Goal: Information Seeking & Learning: Learn about a topic

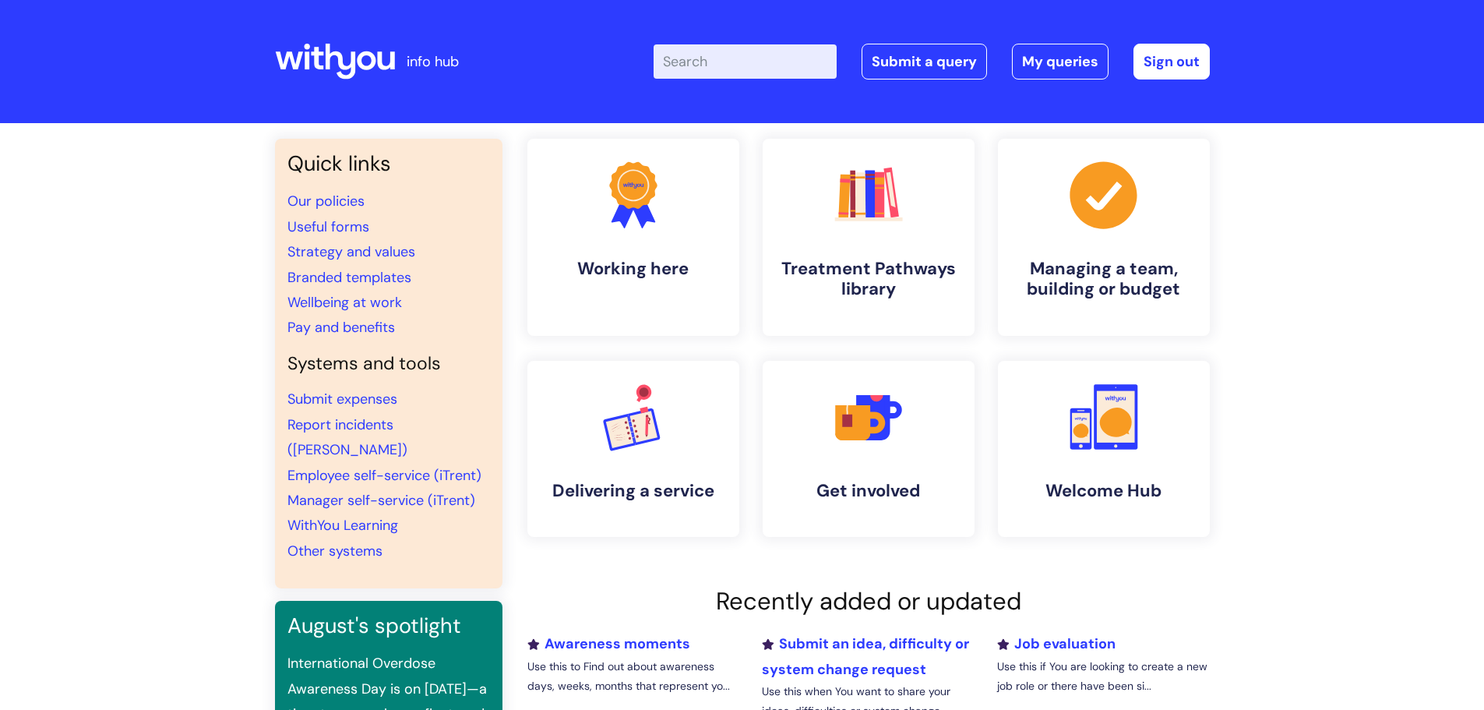
click at [688, 63] on input "Enter your search term here..." at bounding box center [745, 61] width 183 height 34
type input "exit interview"
click button "Search" at bounding box center [0, 0] width 0 height 0
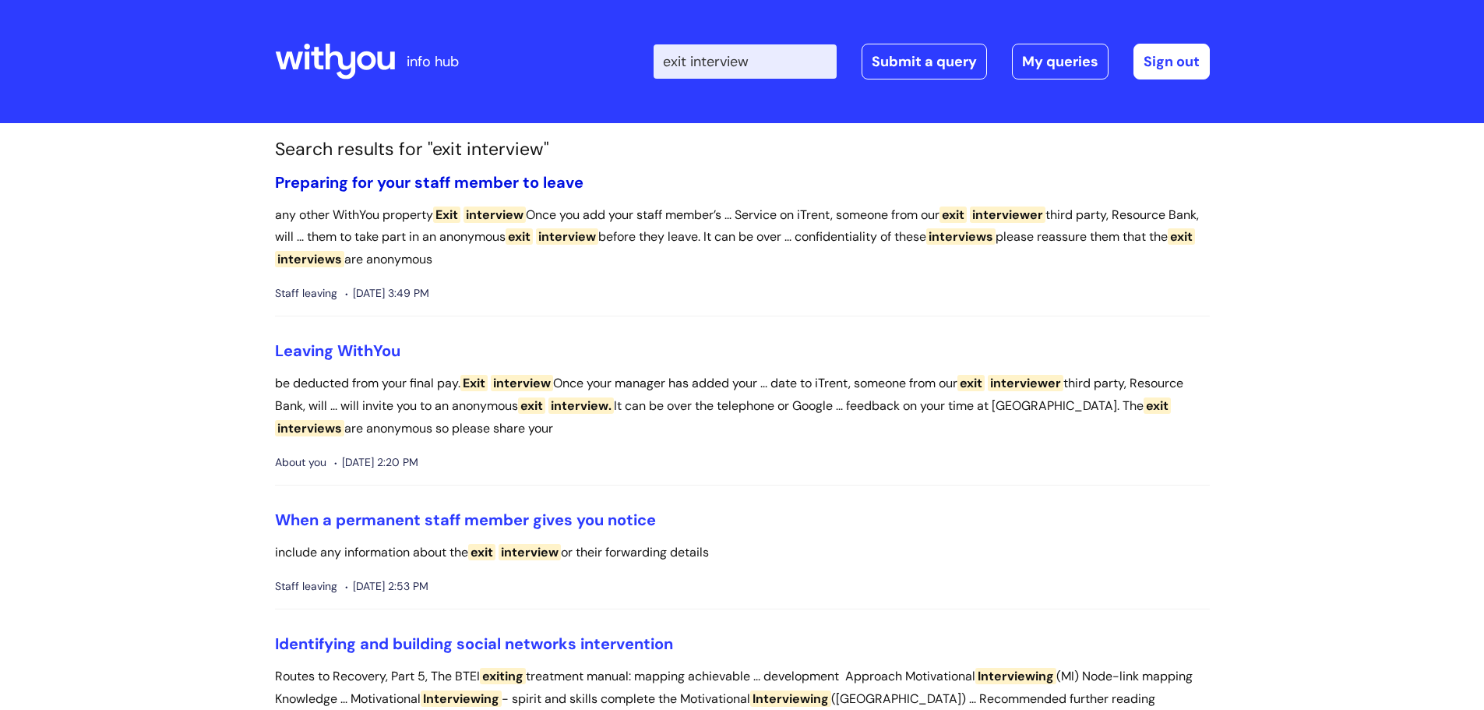
click at [420, 180] on link "Preparing for your staff member to leave" at bounding box center [429, 182] width 309 height 20
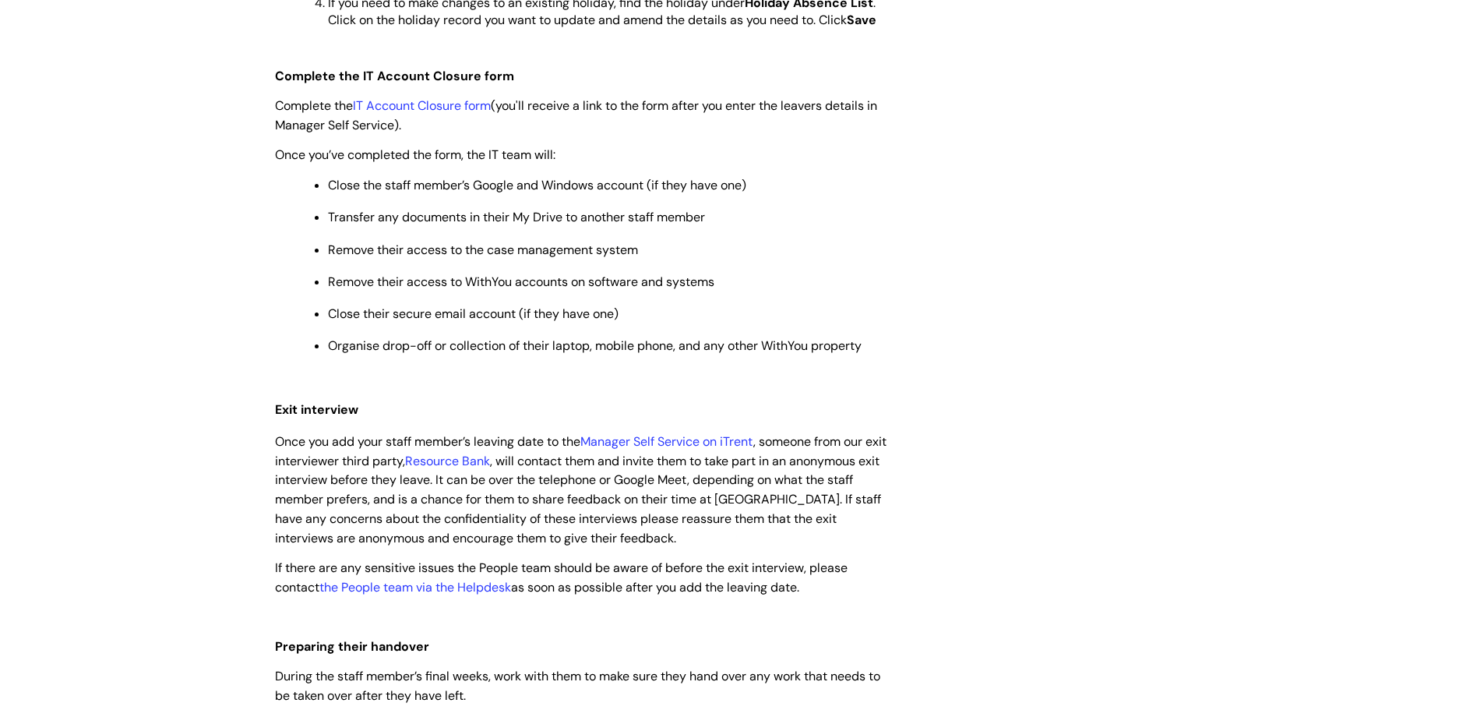
scroll to position [1091, 0]
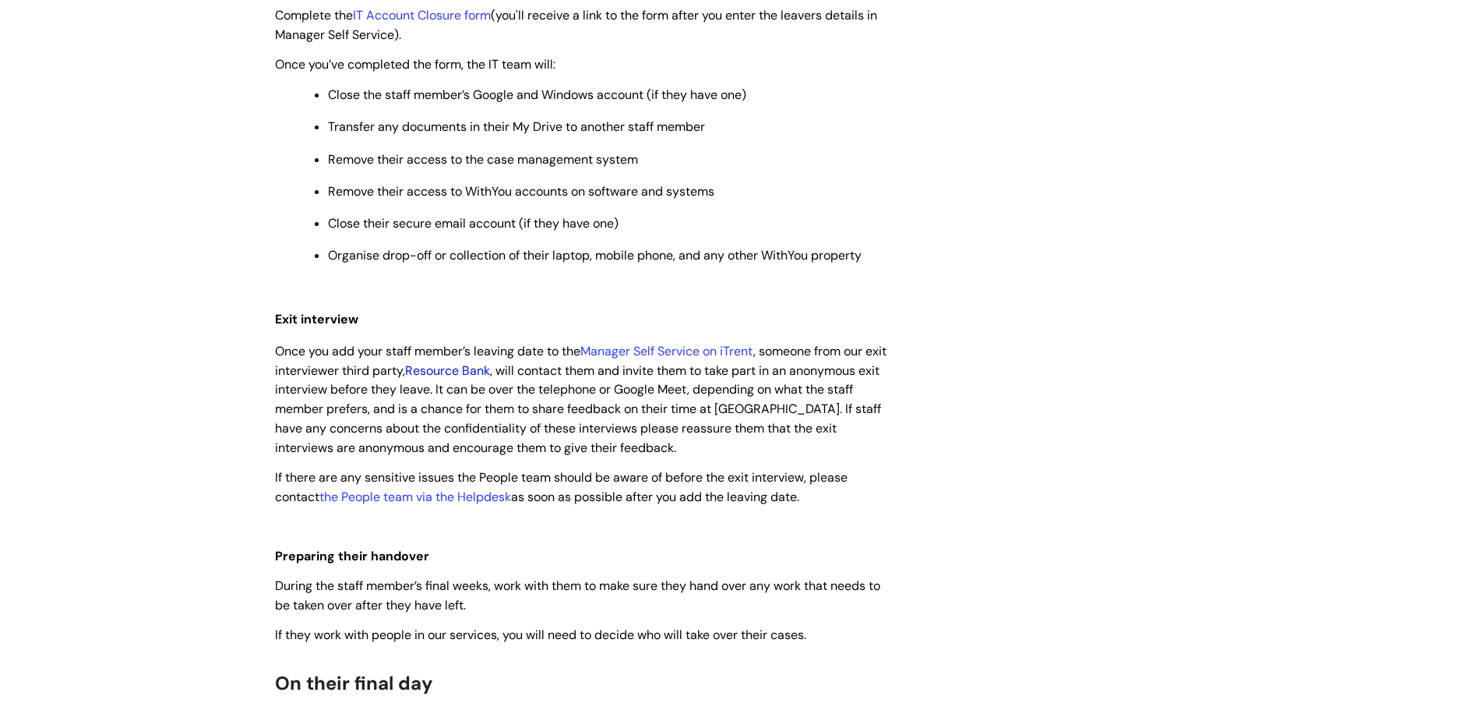
click at [473, 376] on link "Resource Bank" at bounding box center [447, 370] width 85 height 16
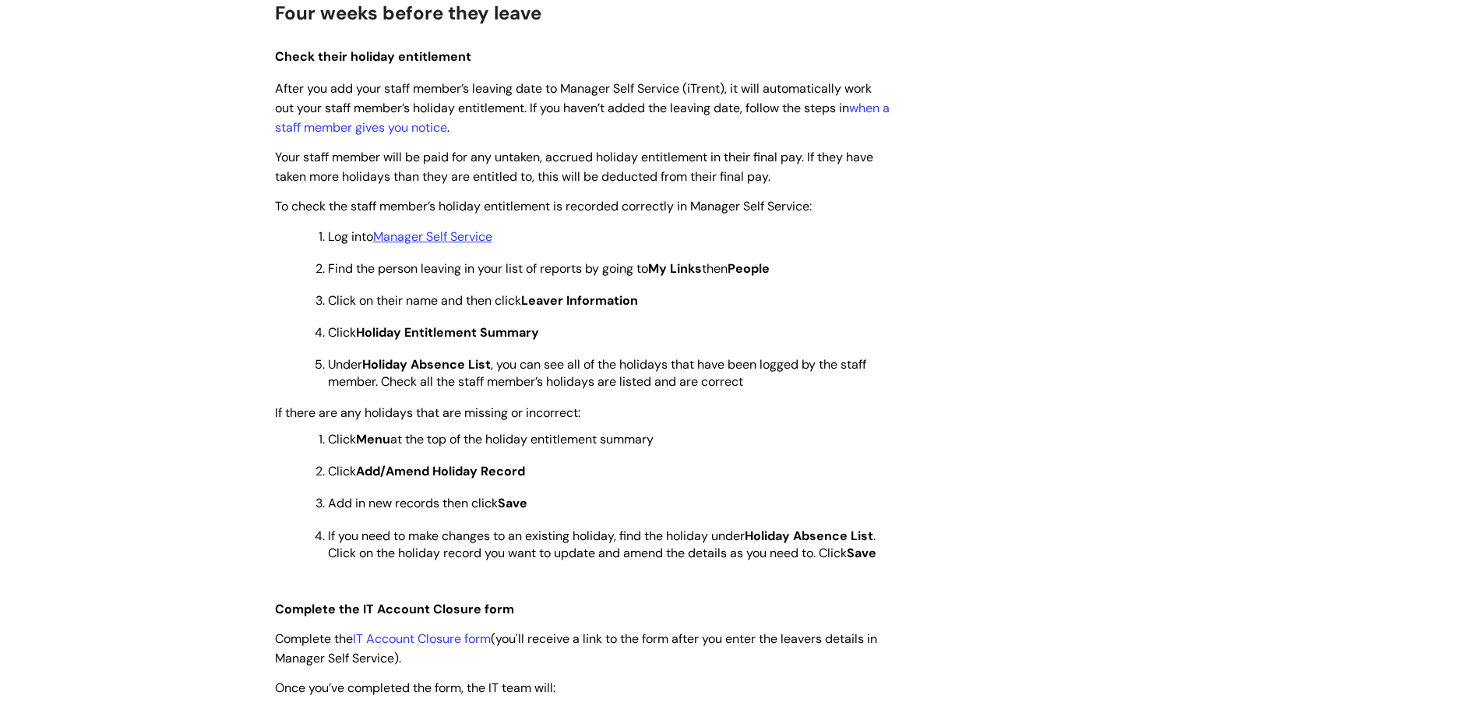
scroll to position [0, 0]
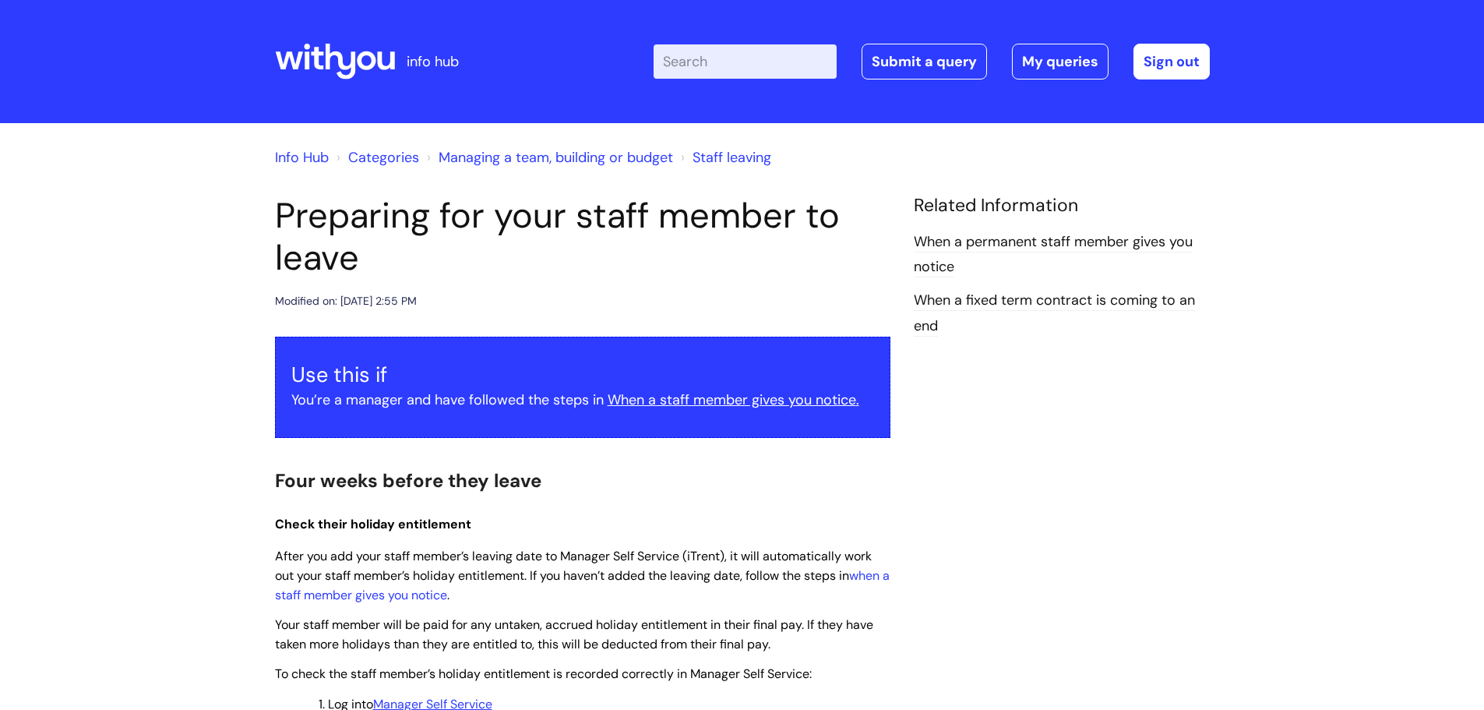
click at [772, 54] on input "Enter your search term here..." at bounding box center [745, 61] width 183 height 34
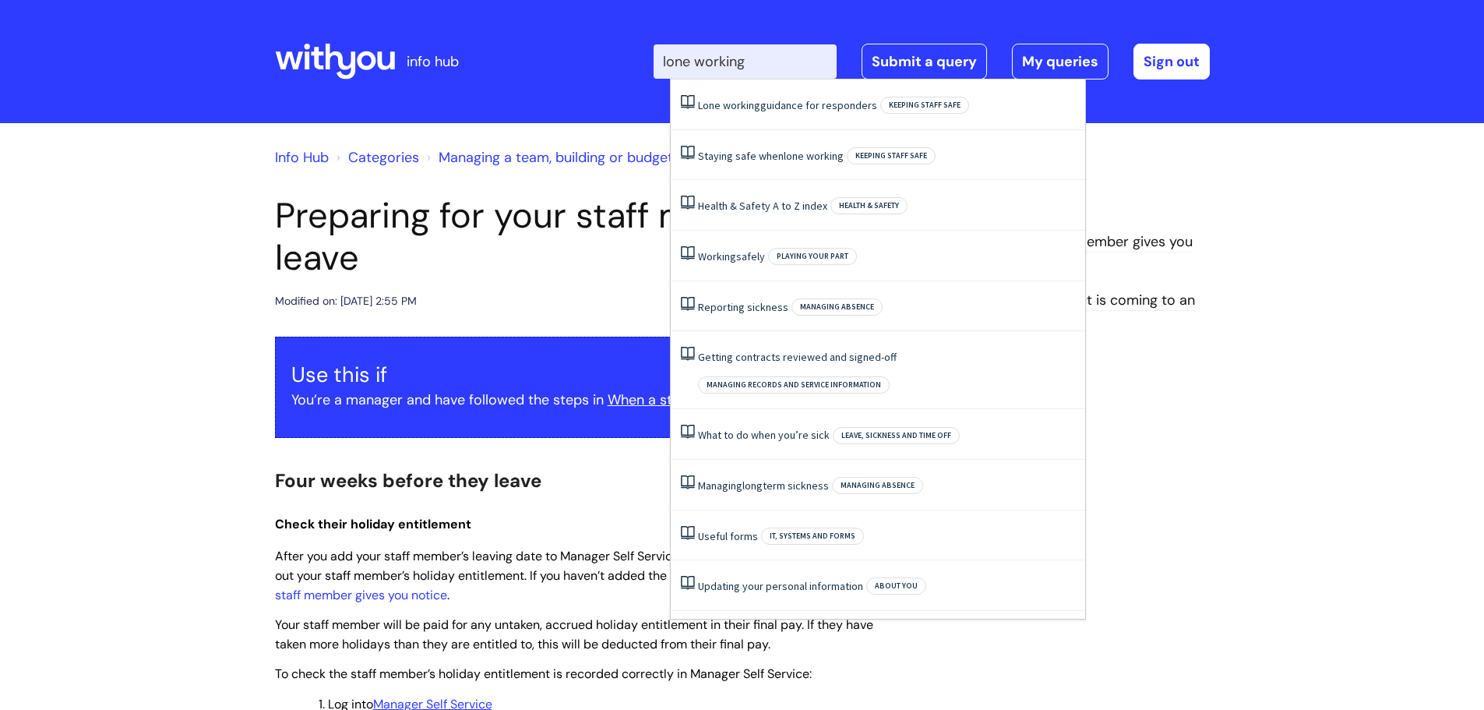
type input "lone working"
click button "Search" at bounding box center [0, 0] width 0 height 0
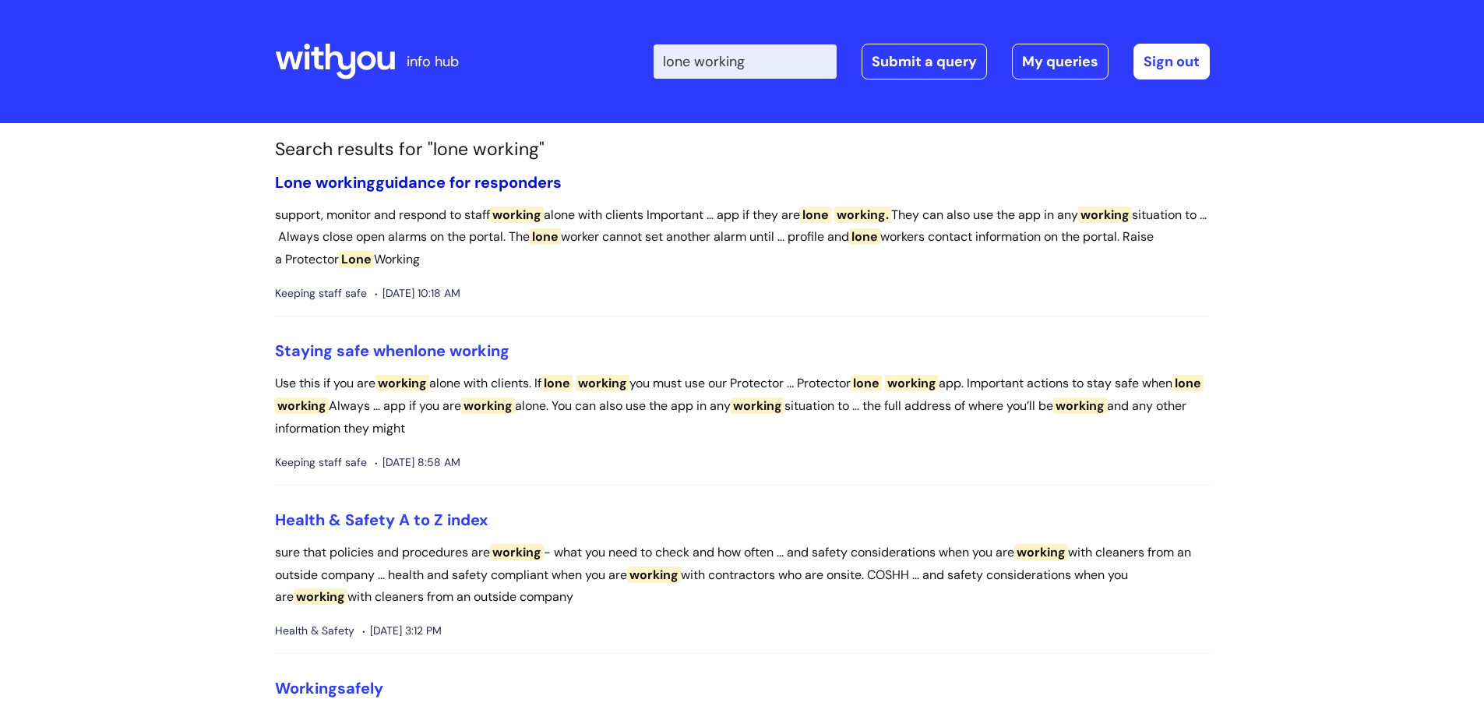
click at [419, 185] on link "Lone working guidance for responders" at bounding box center [418, 182] width 287 height 20
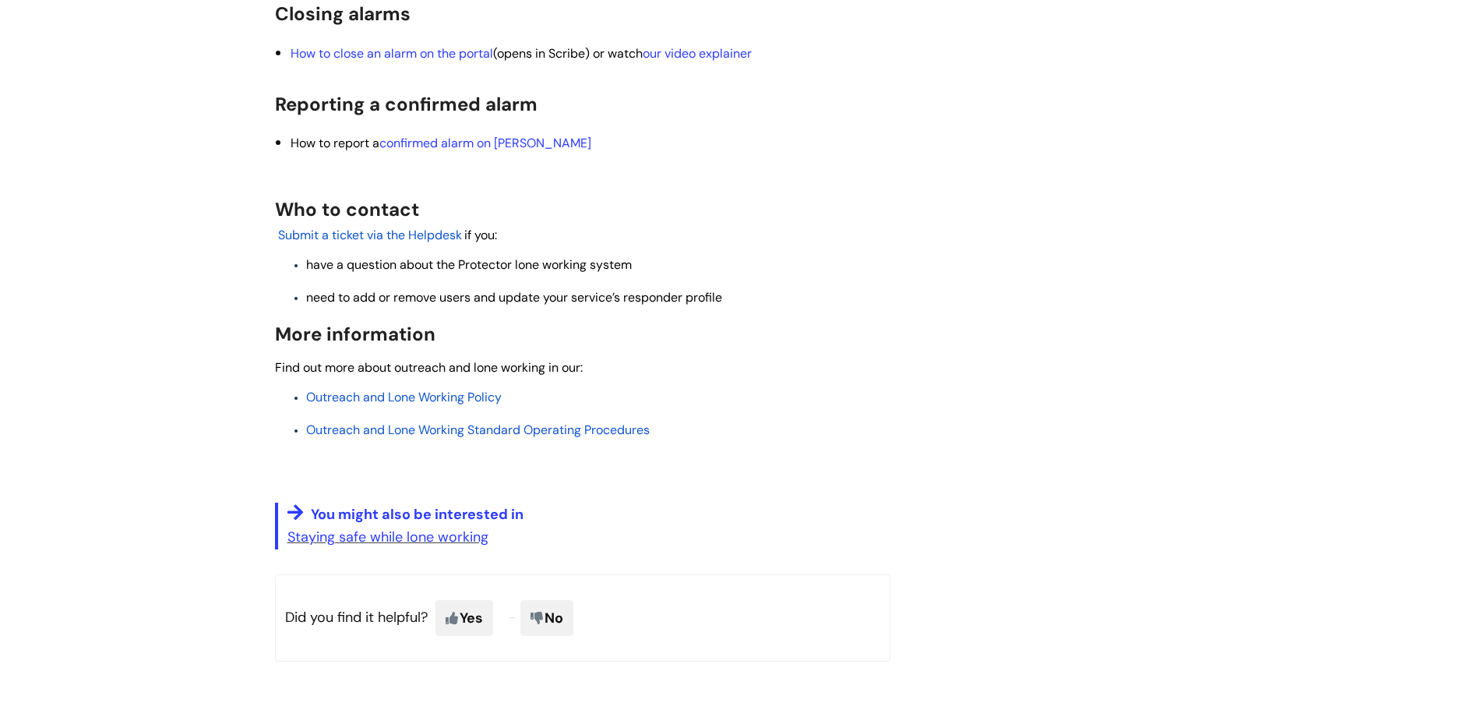
scroll to position [1948, 0]
click at [392, 437] on span "Outreach and Lone Working Standard Operating Procedures" at bounding box center [478, 429] width 344 height 16
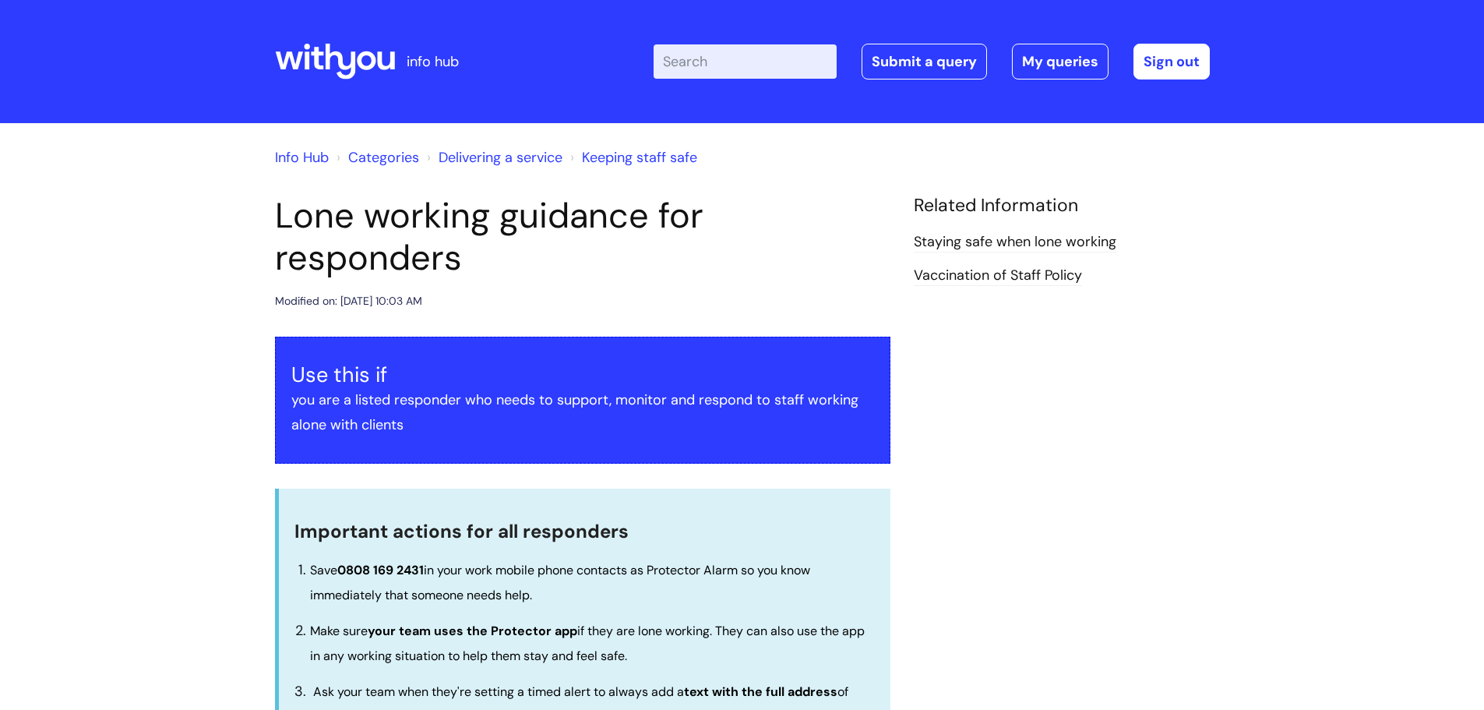
scroll to position [1948, 0]
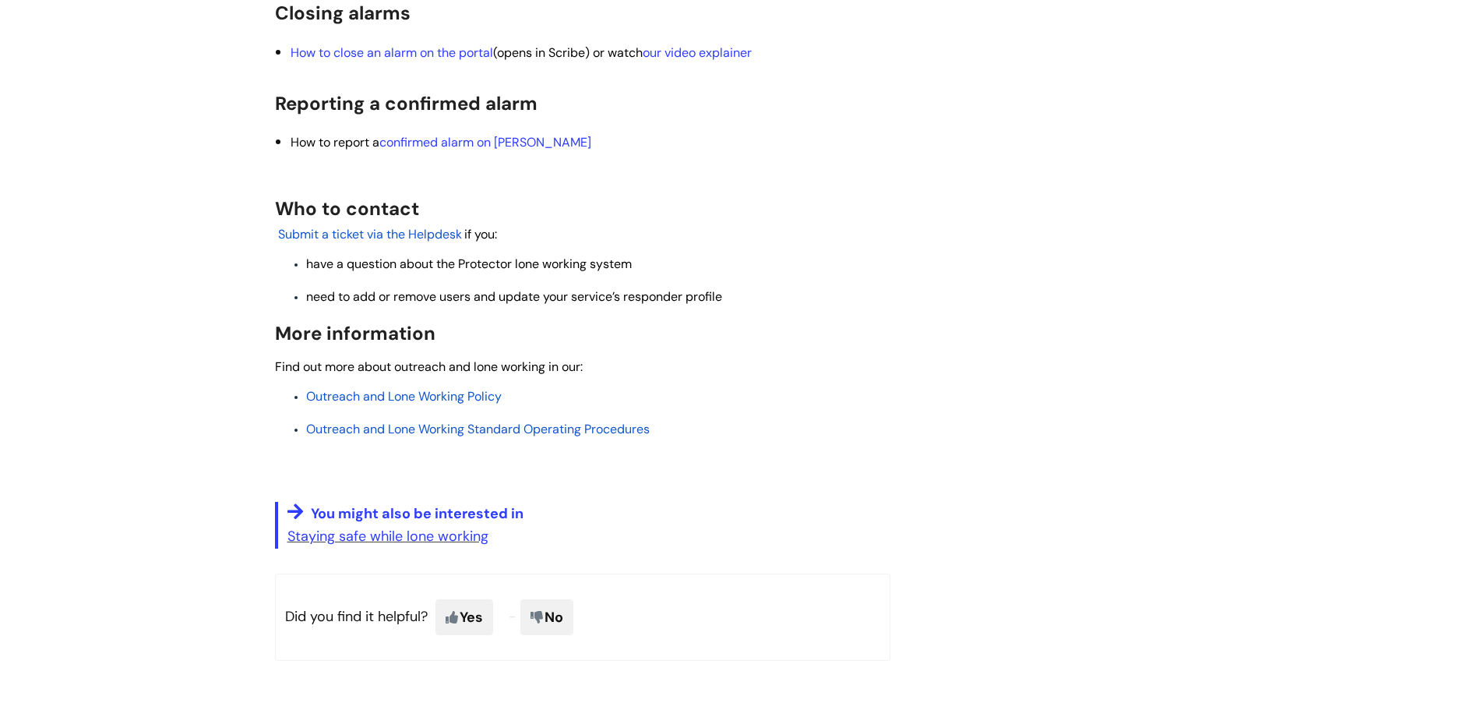
click at [430, 404] on span "Outreach and Lone Working Policy" at bounding box center [404, 396] width 196 height 16
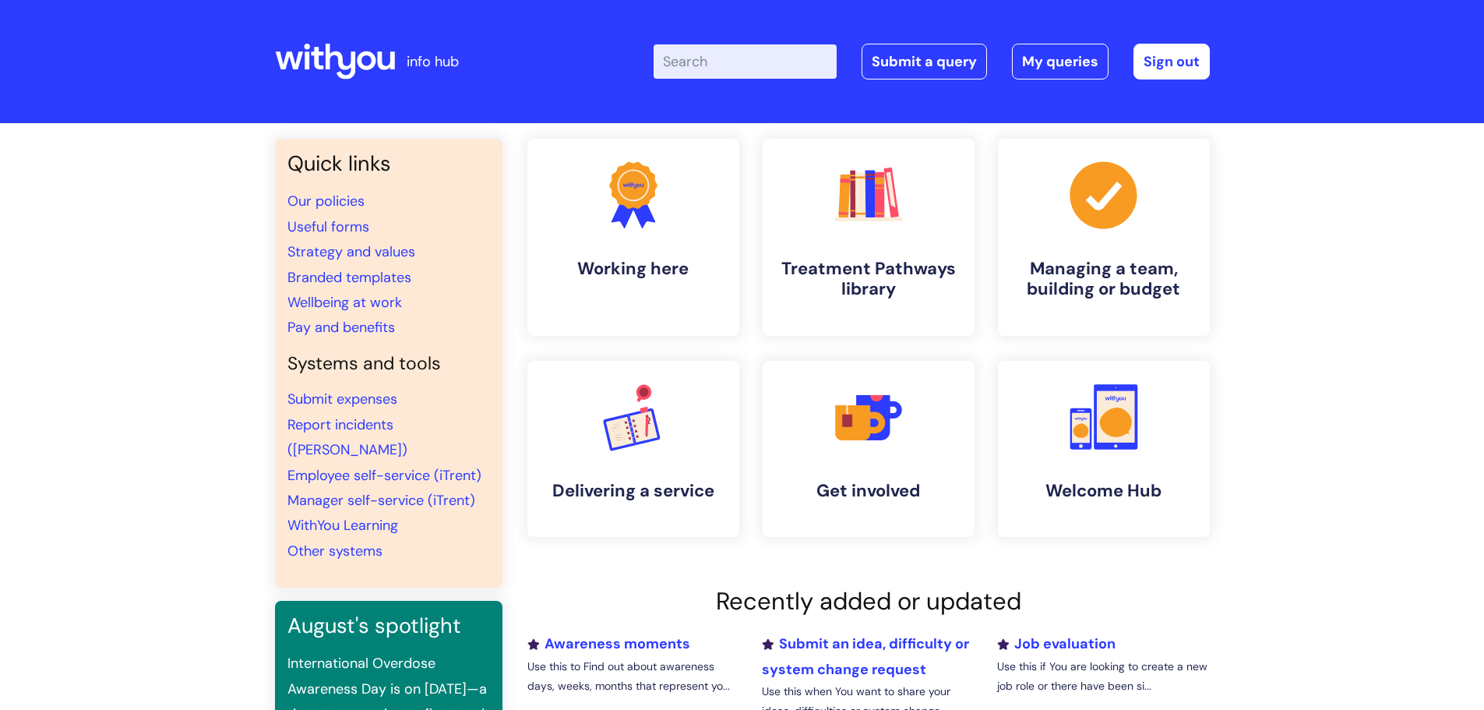
click at [678, 69] on input "Enter your search term here..." at bounding box center [745, 61] width 183 height 34
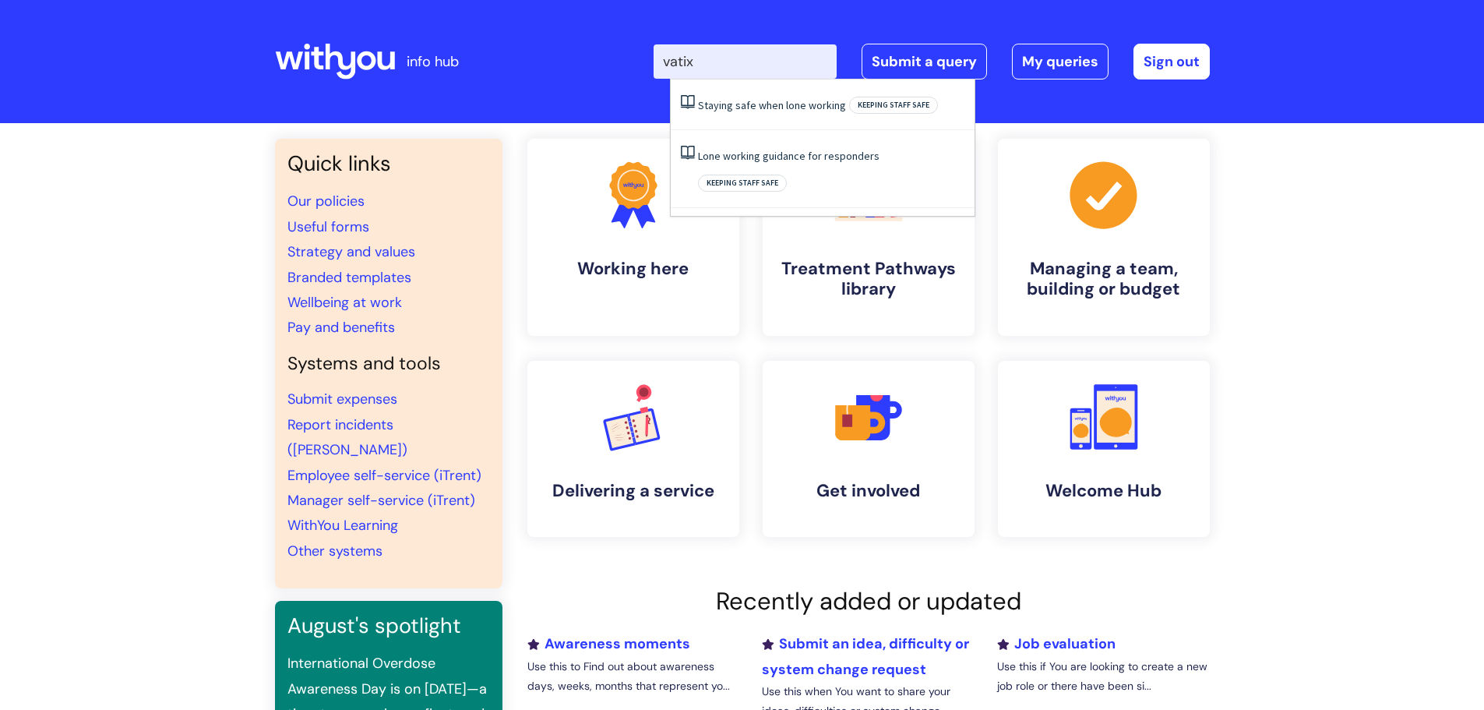
type input "vatix"
click button "Search" at bounding box center [0, 0] width 0 height 0
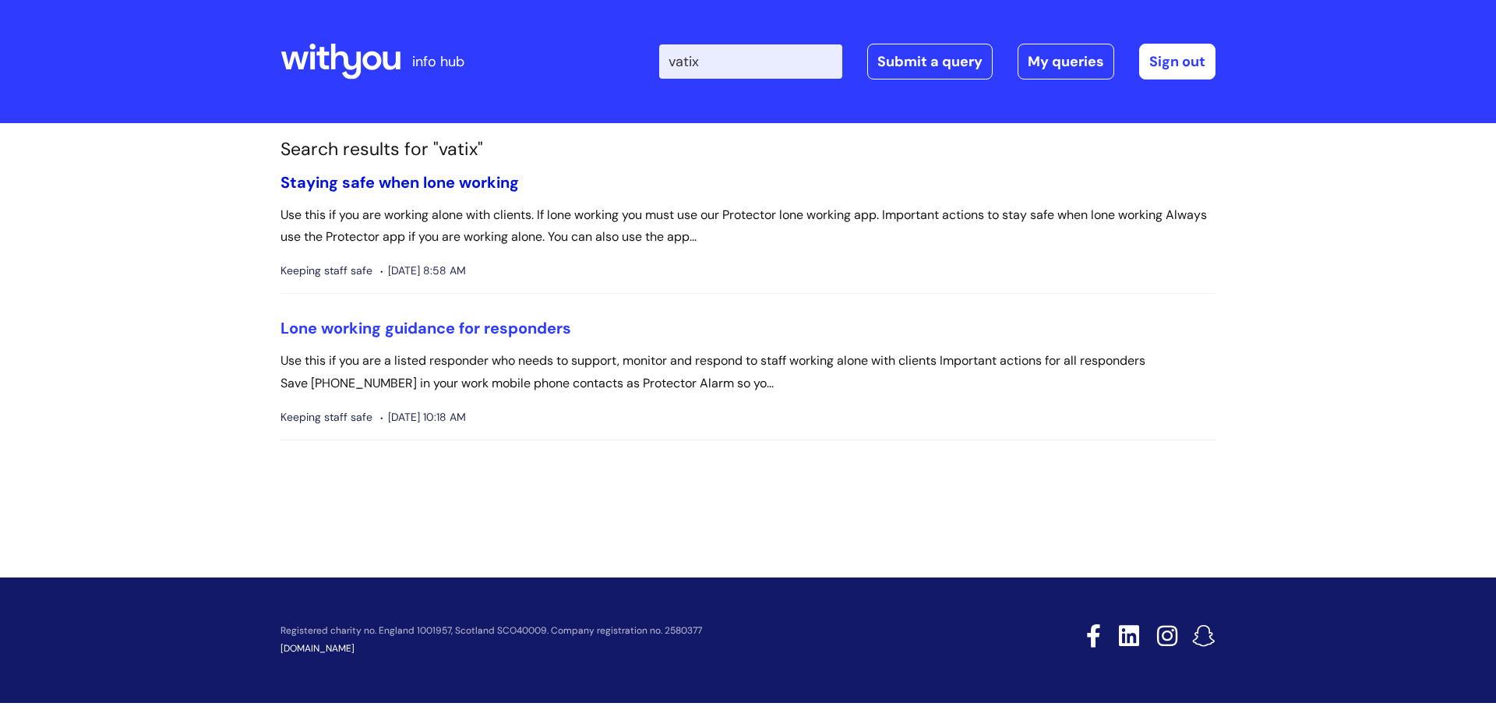
click at [419, 182] on link "Staying safe when lone working" at bounding box center [399, 182] width 238 height 20
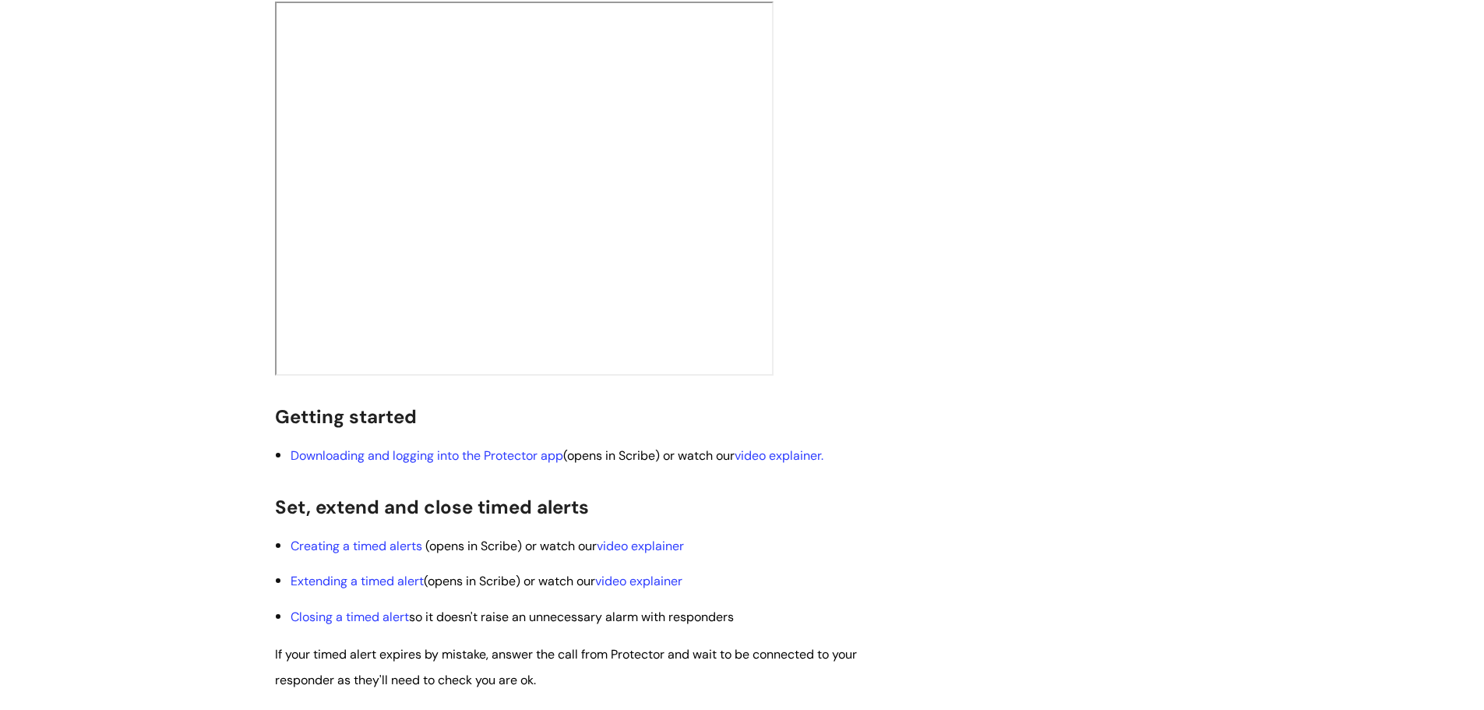
scroll to position [1169, 0]
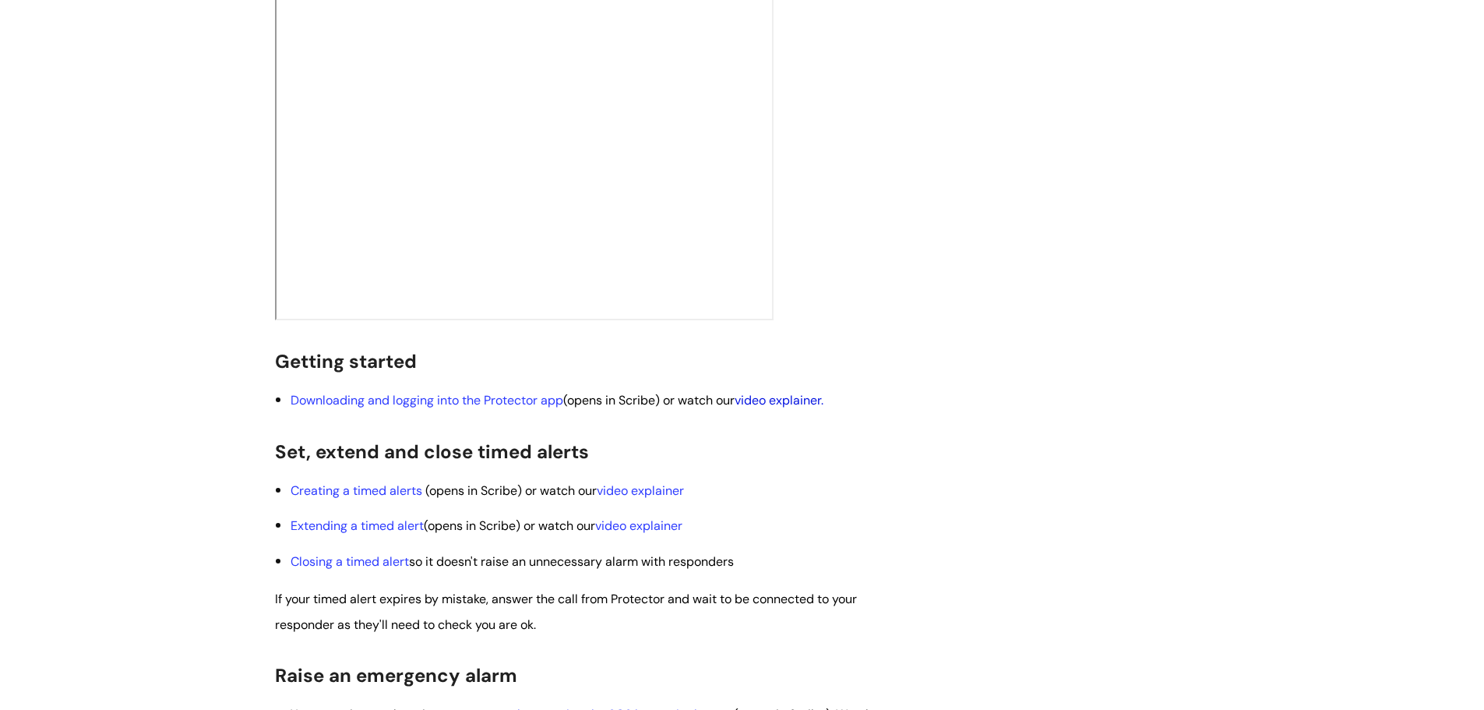
click at [782, 396] on link "video explainer." at bounding box center [779, 400] width 89 height 16
